Goal: Task Accomplishment & Management: Use online tool/utility

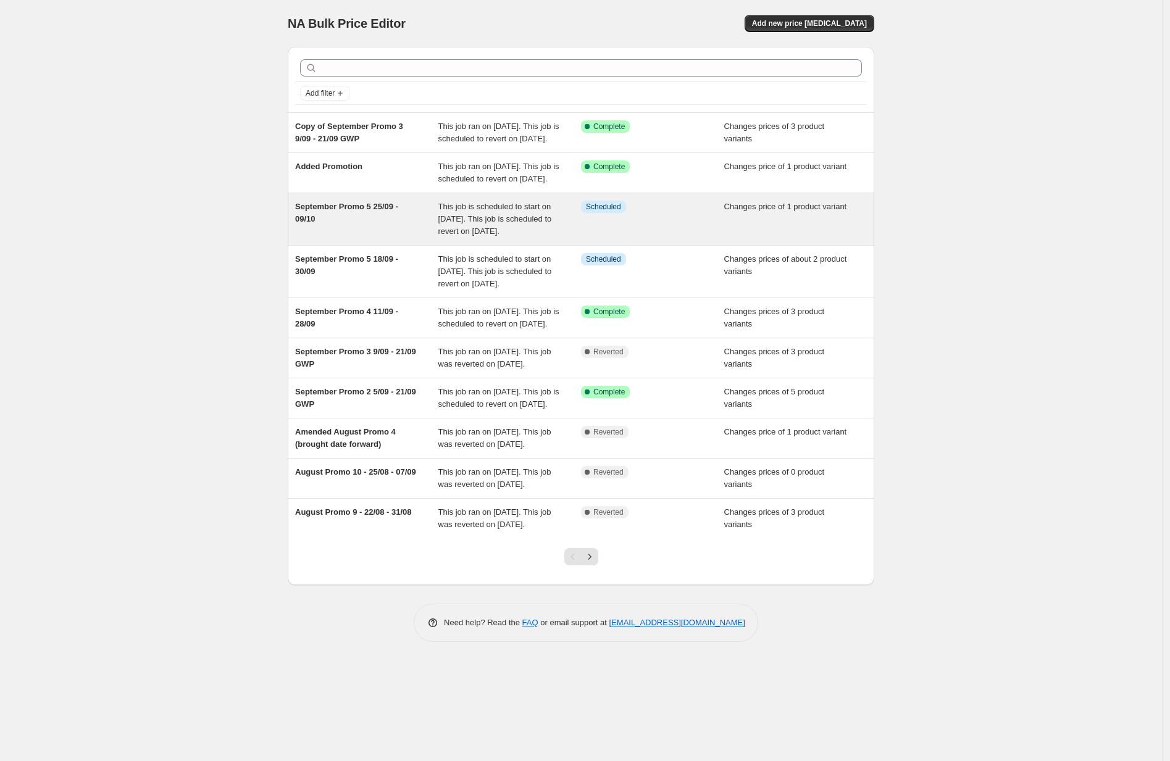
click at [353, 238] on div "September Promo 5 25/09 - 09/10" at bounding box center [366, 219] width 143 height 37
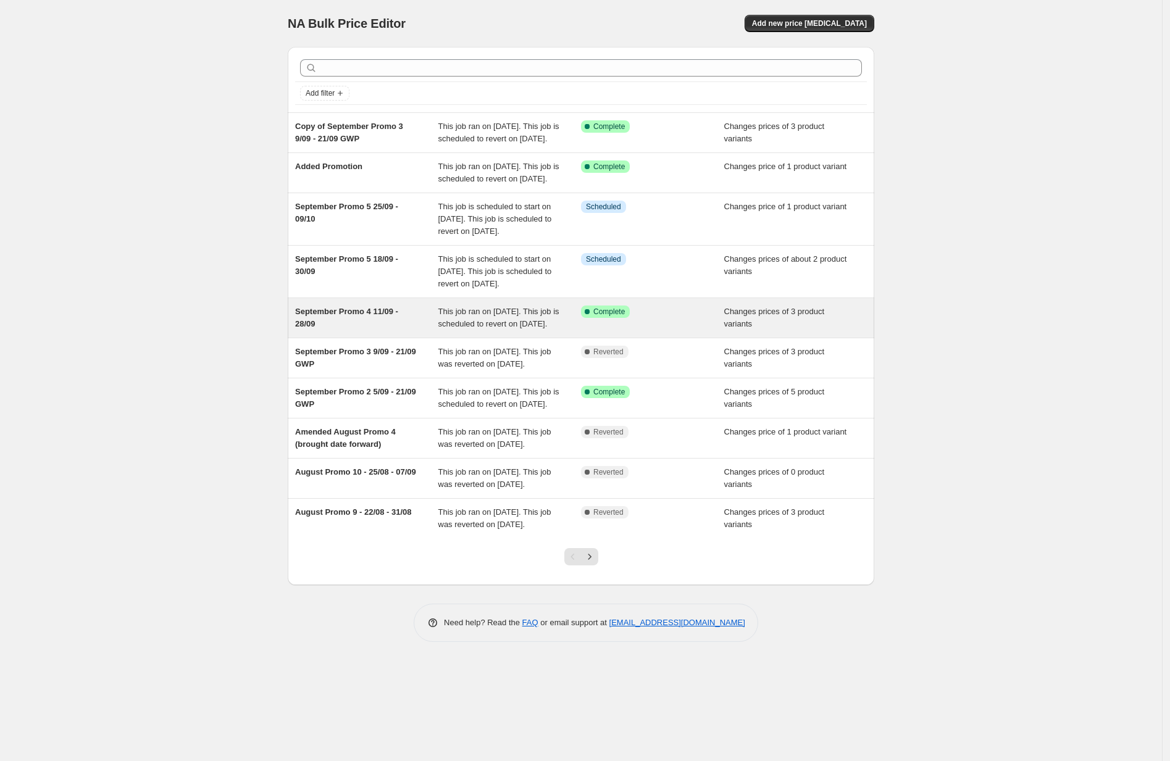
click at [386, 330] on div "September Promo 4 11/09 - 28/09" at bounding box center [366, 318] width 143 height 25
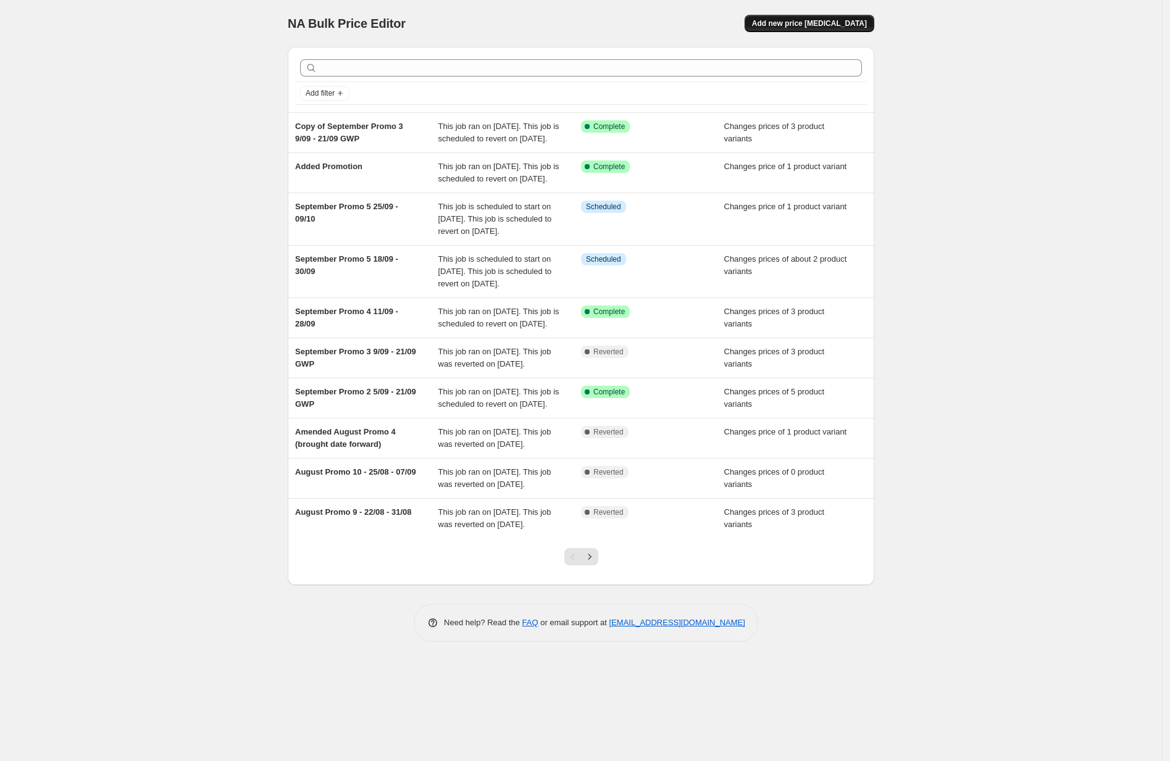
click at [795, 25] on span "Add new price [MEDICAL_DATA]" at bounding box center [809, 24] width 115 height 10
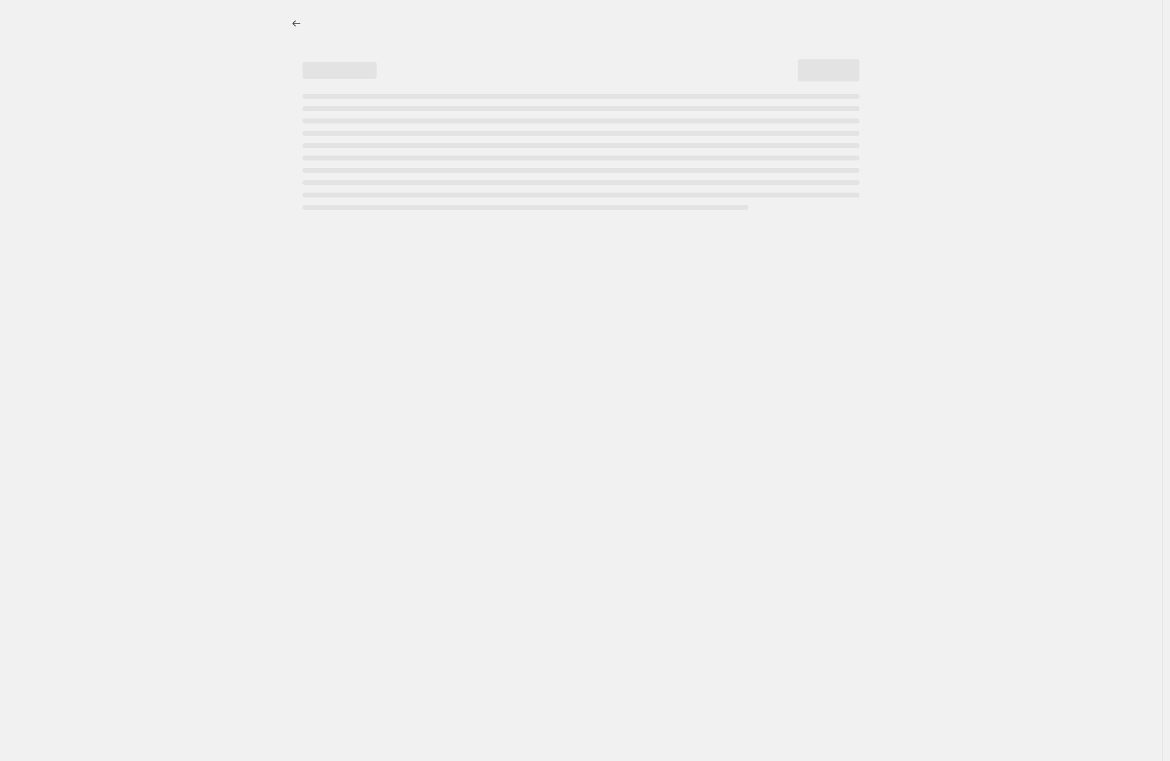
select select "percentage"
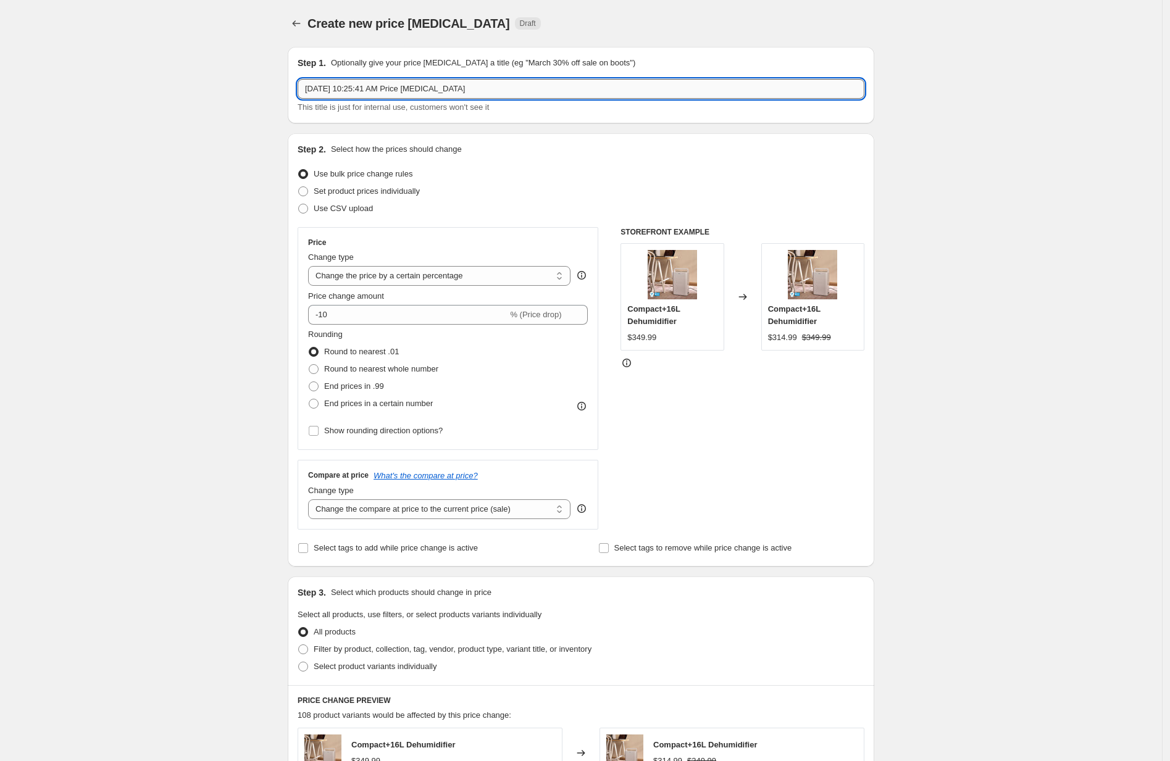
click at [348, 85] on input "[DATE] 10:25:41 AM Price [MEDICAL_DATA]" at bounding box center [581, 89] width 567 height 20
type input "e"
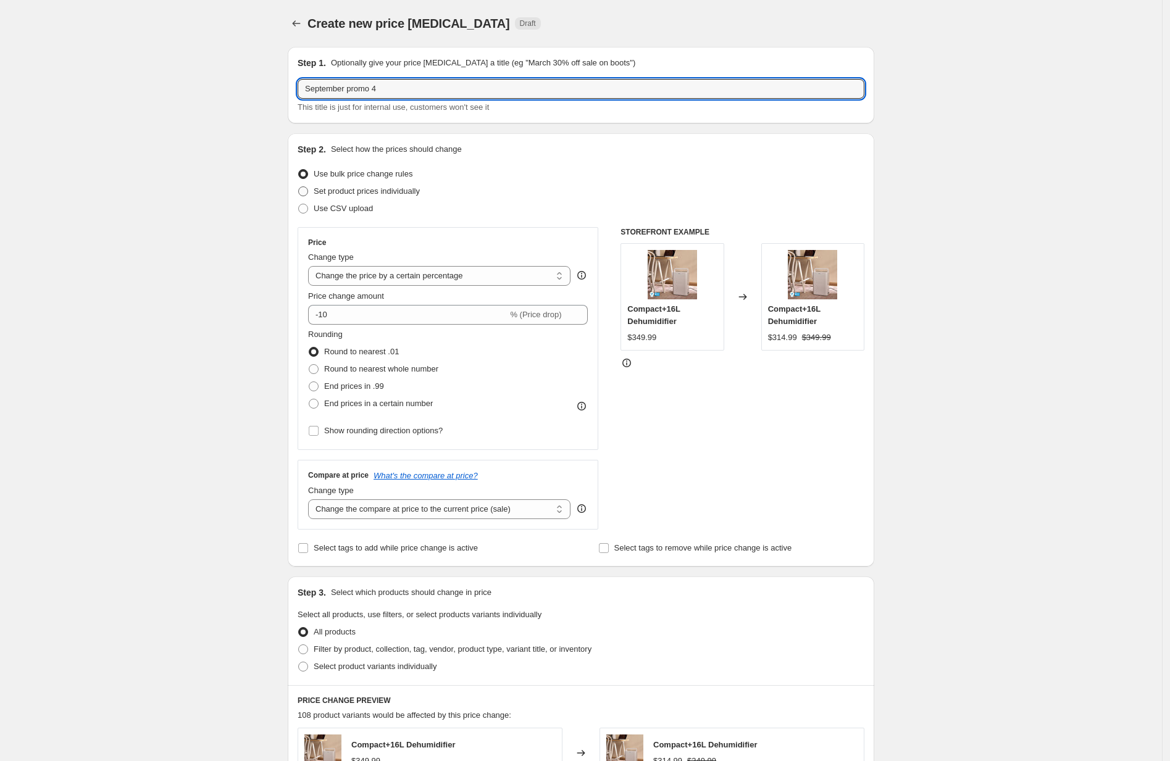
type input "September promo 4"
click at [357, 191] on span "Set product prices individually" at bounding box center [367, 191] width 106 height 9
click at [299, 187] on input "Set product prices individually" at bounding box center [298, 187] width 1 height 1
radio input "true"
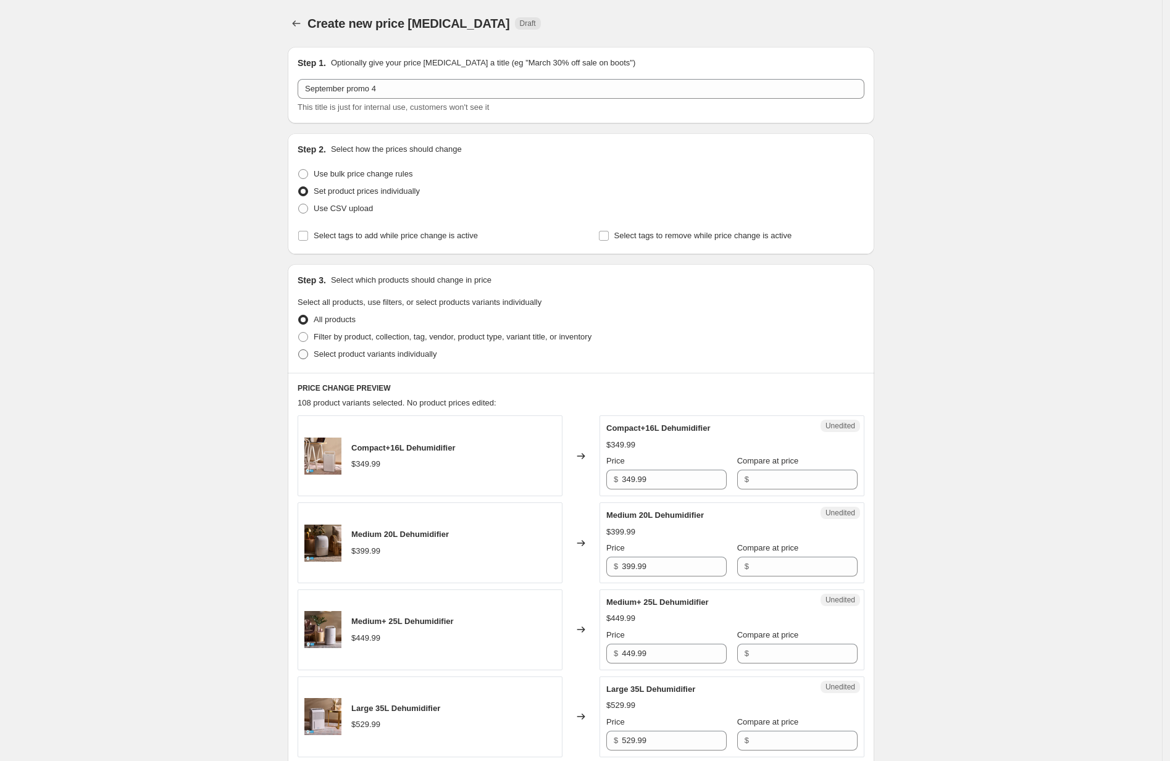
click at [377, 353] on span "Select product variants individually" at bounding box center [375, 354] width 123 height 9
click at [299, 350] on input "Select product variants individually" at bounding box center [298, 350] width 1 height 1
radio input "true"
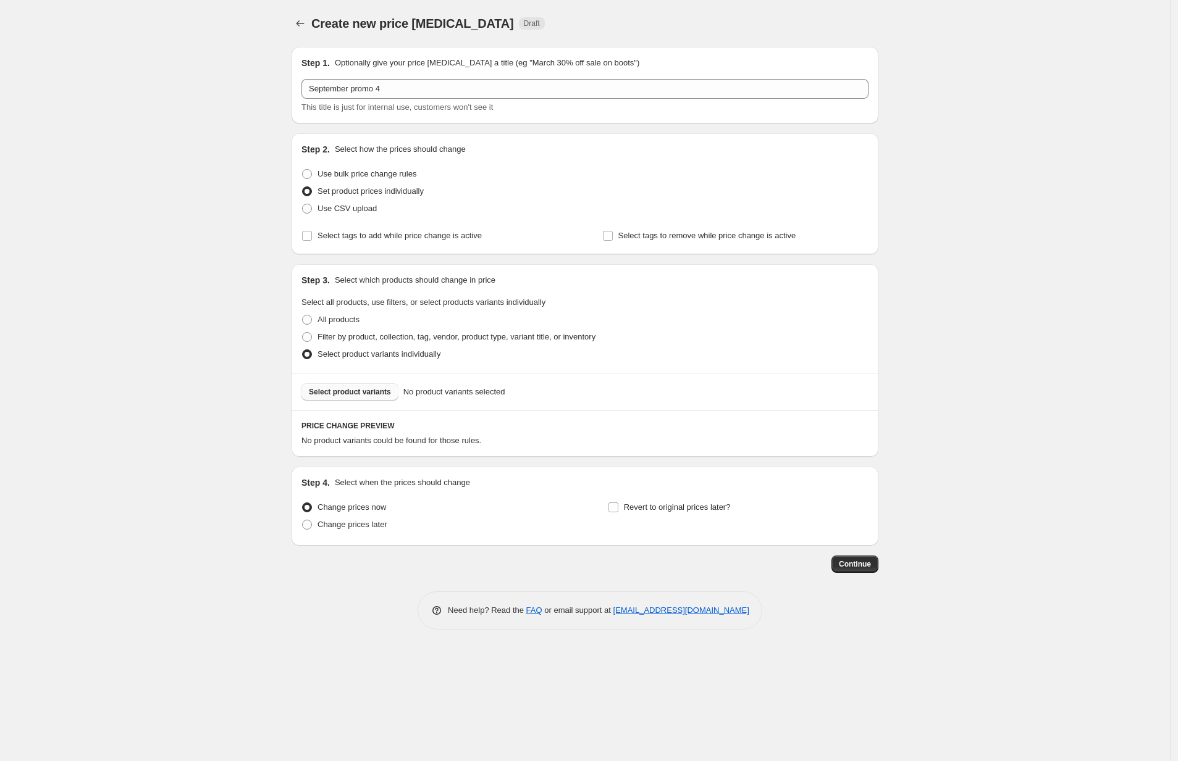
click at [374, 394] on span "Select product variants" at bounding box center [350, 392] width 82 height 10
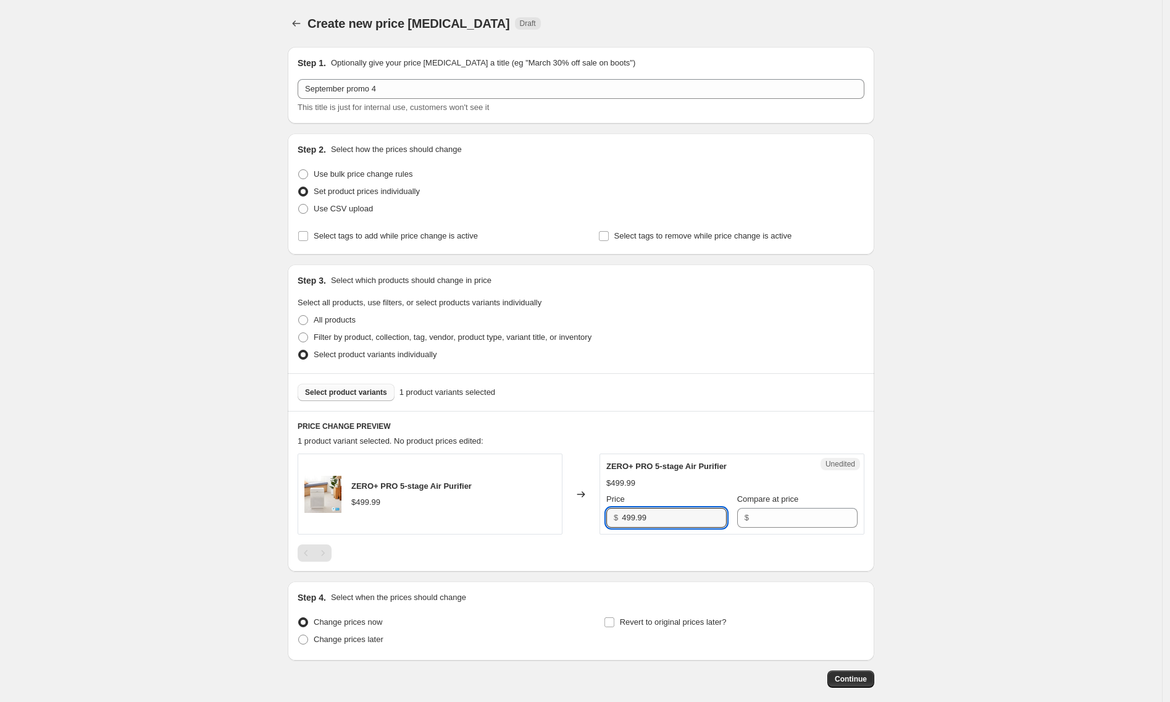
drag, startPoint x: 668, startPoint y: 519, endPoint x: 613, endPoint y: 518, distance: 55.6
click at [613, 518] on div "$ 499.99" at bounding box center [666, 518] width 120 height 20
click at [803, 510] on input "Compare at price" at bounding box center [805, 518] width 105 height 20
paste input "499.99"
type input "499.99"
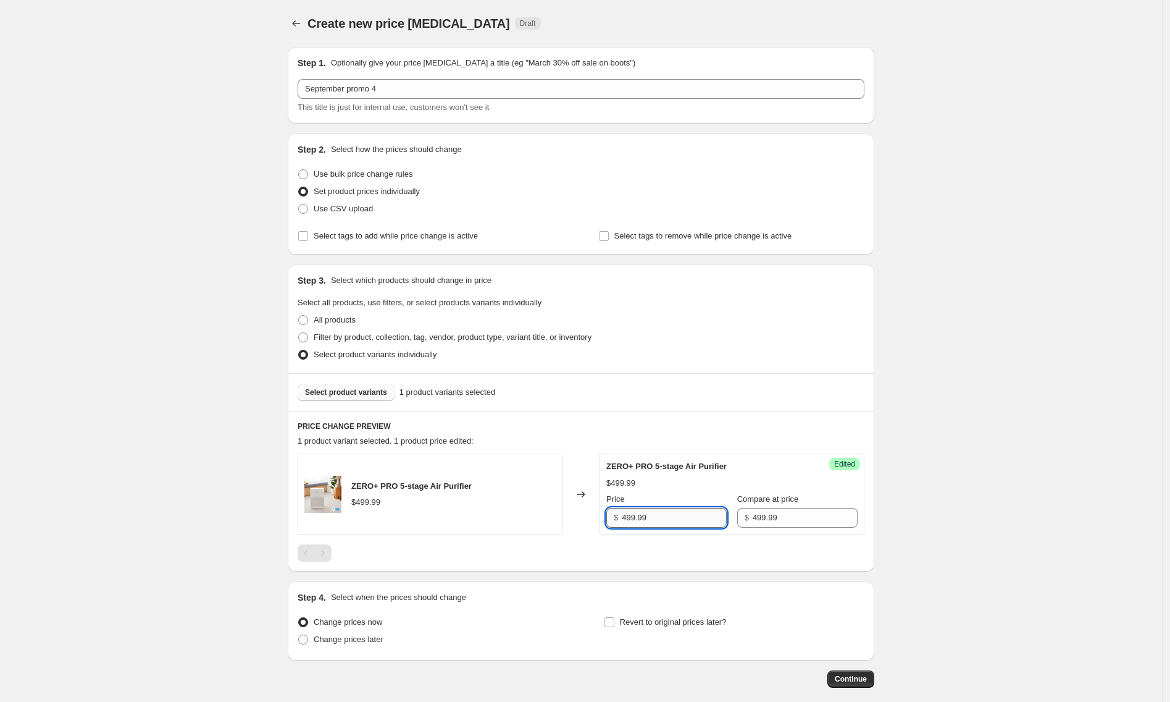
click at [625, 514] on input "499.99" at bounding box center [674, 518] width 105 height 20
type input "399.99"
click at [338, 640] on span "Change prices later" at bounding box center [349, 638] width 70 height 9
click at [299, 635] on input "Change prices later" at bounding box center [298, 634] width 1 height 1
radio input "true"
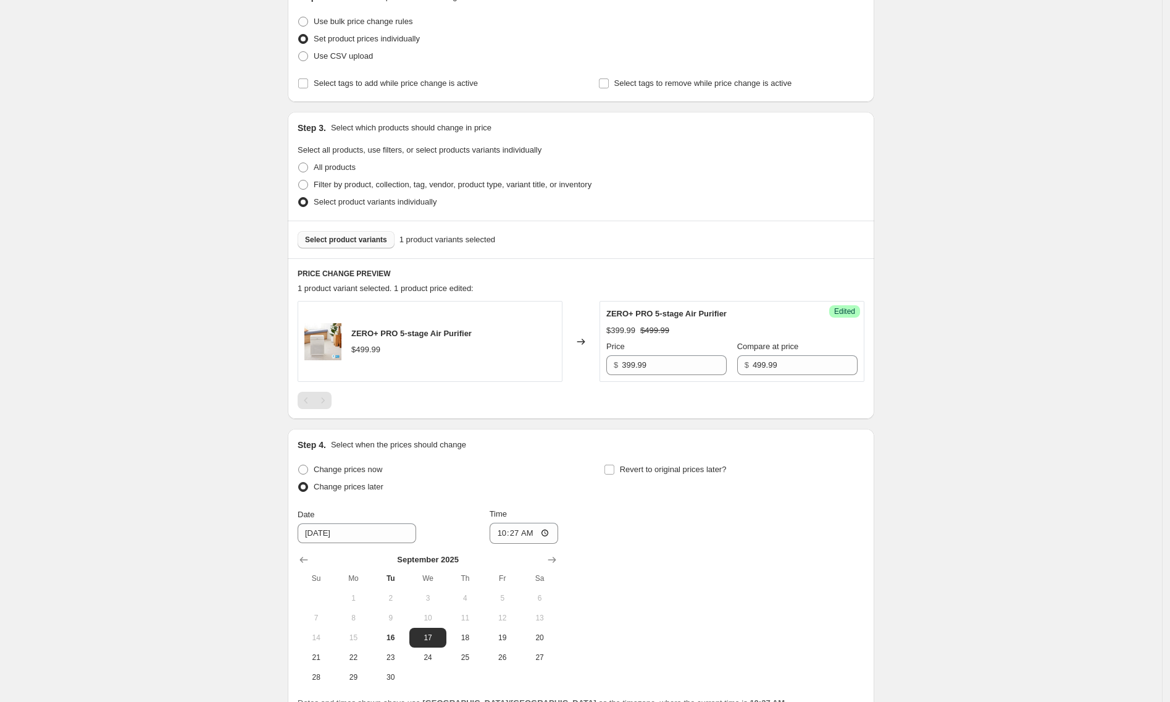
scroll to position [154, 0]
click at [353, 468] on span "Change prices now" at bounding box center [348, 467] width 69 height 9
click at [299, 463] on input "Change prices now" at bounding box center [298, 463] width 1 height 1
radio input "true"
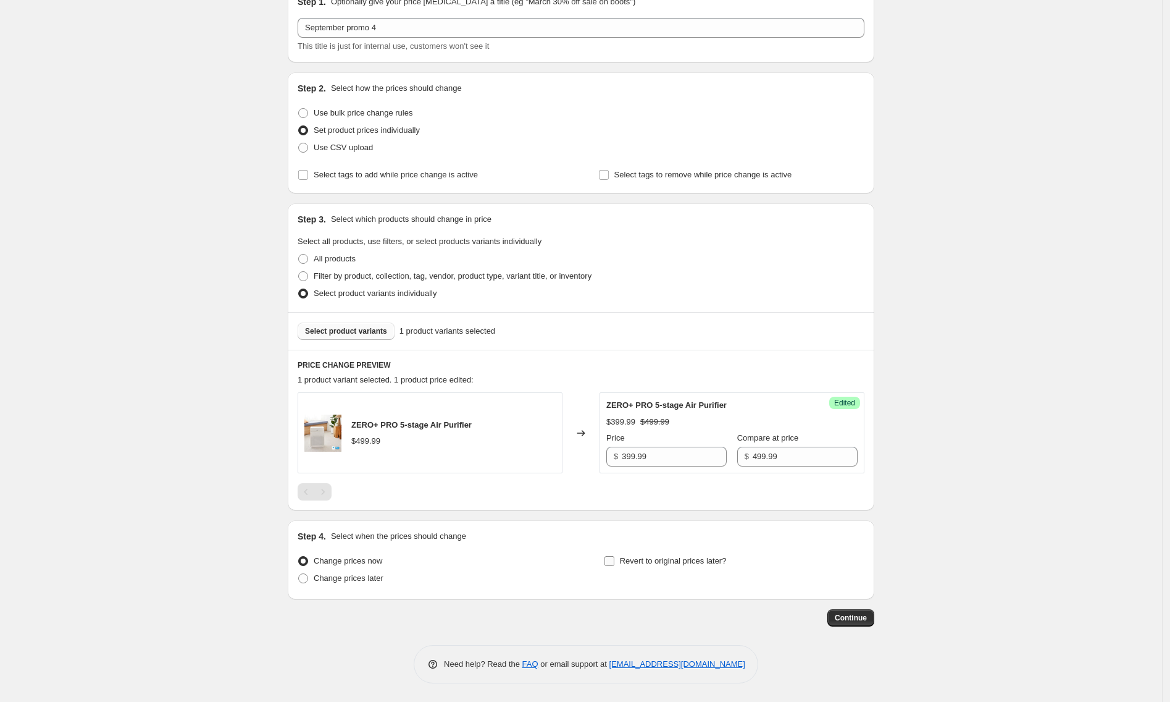
click at [615, 563] on input "Revert to original prices later?" at bounding box center [610, 561] width 10 height 10
checkbox input "true"
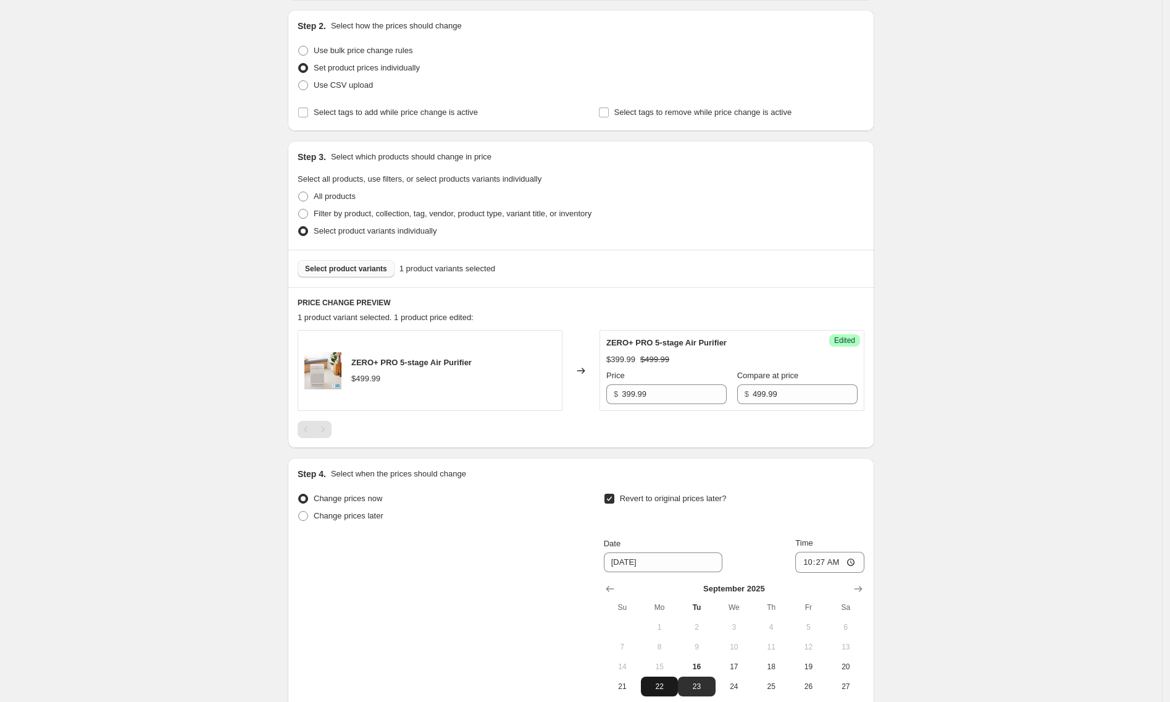
scroll to position [216, 0]
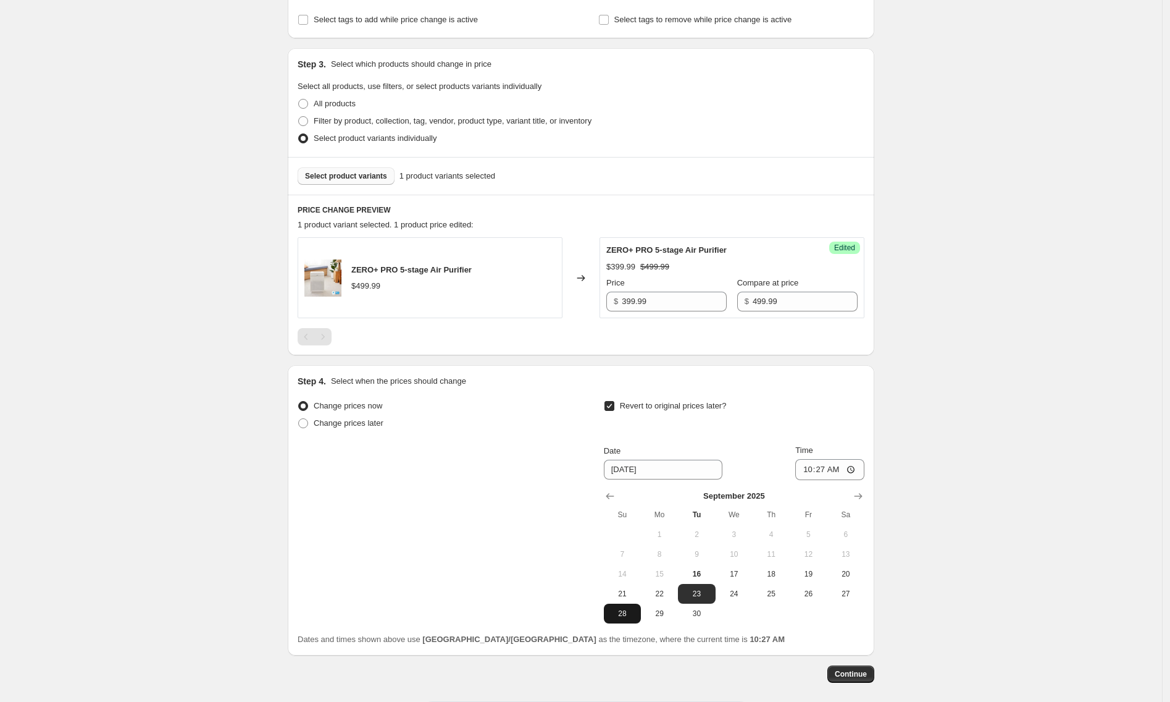
click at [626, 613] on span "28" at bounding box center [622, 613] width 27 height 10
type input "[DATE]"
click at [805, 474] on input "10:27" at bounding box center [829, 469] width 69 height 21
type input "23:59"
click at [856, 672] on span "Continue" at bounding box center [851, 674] width 32 height 10
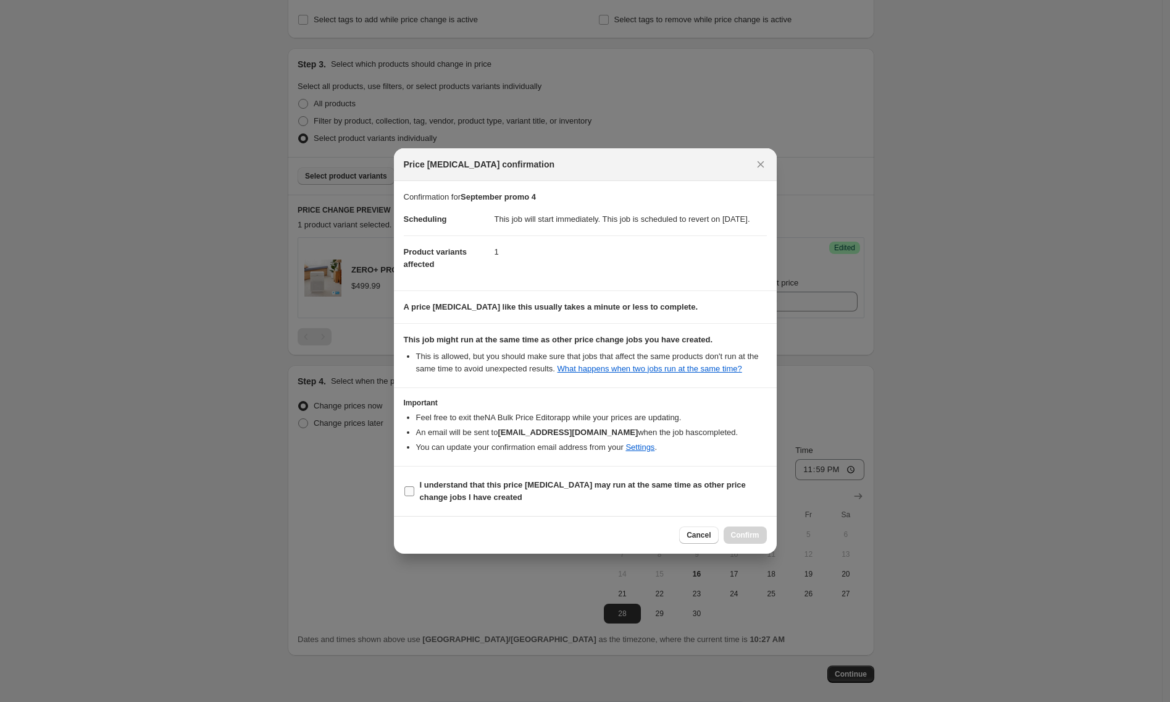
click at [428, 501] on b "I understand that this price [MEDICAL_DATA] may run at the same time as other p…" at bounding box center [583, 491] width 326 height 22
click at [414, 496] on input "I understand that this price [MEDICAL_DATA] may run at the same time as other p…" at bounding box center [410, 491] width 10 height 10
checkbox input "true"
click at [739, 537] on span "Confirm" at bounding box center [745, 535] width 28 height 10
type input "September promo 4"
